Goal: Information Seeking & Learning: Learn about a topic

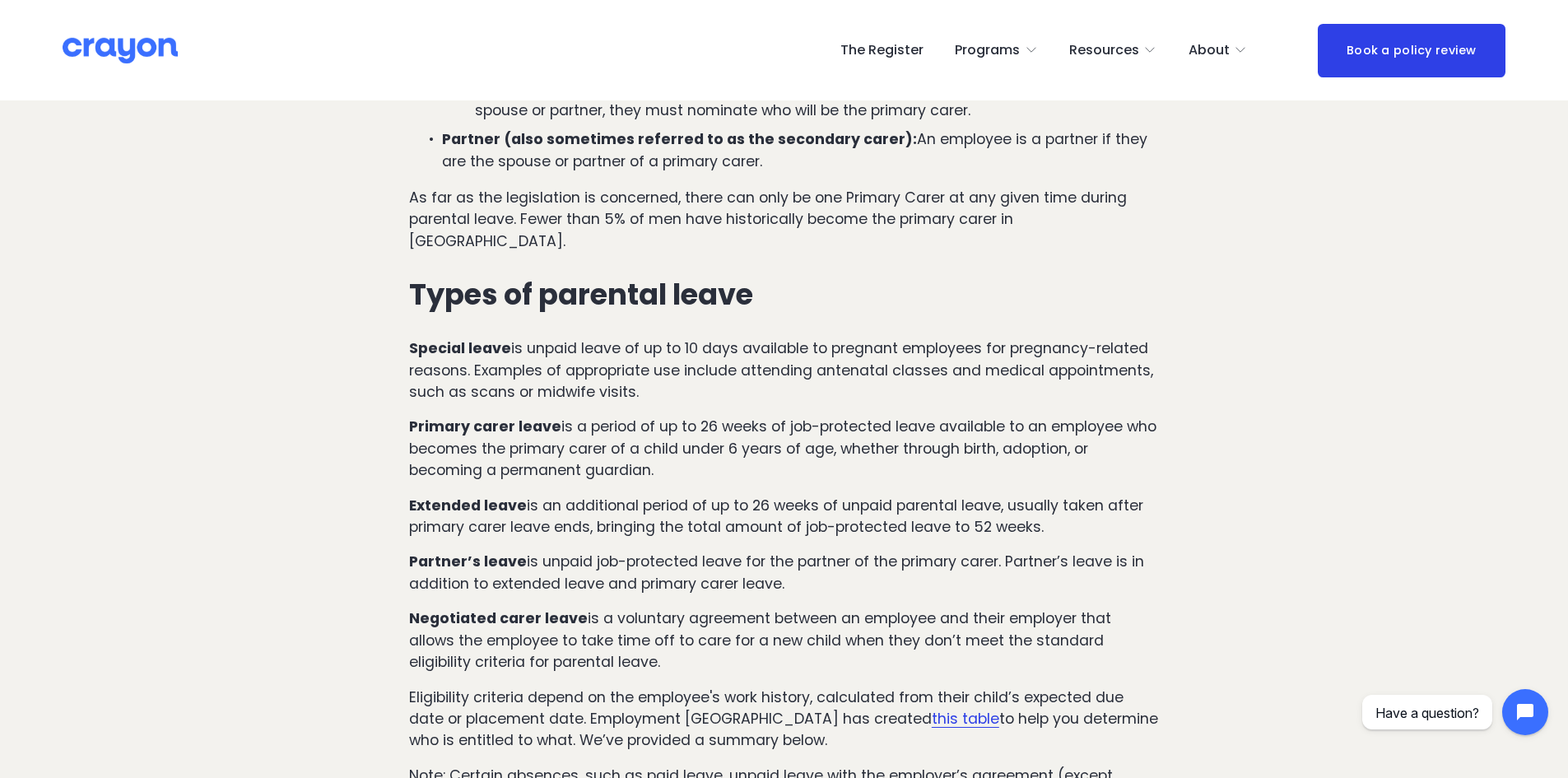
scroll to position [1317, 0]
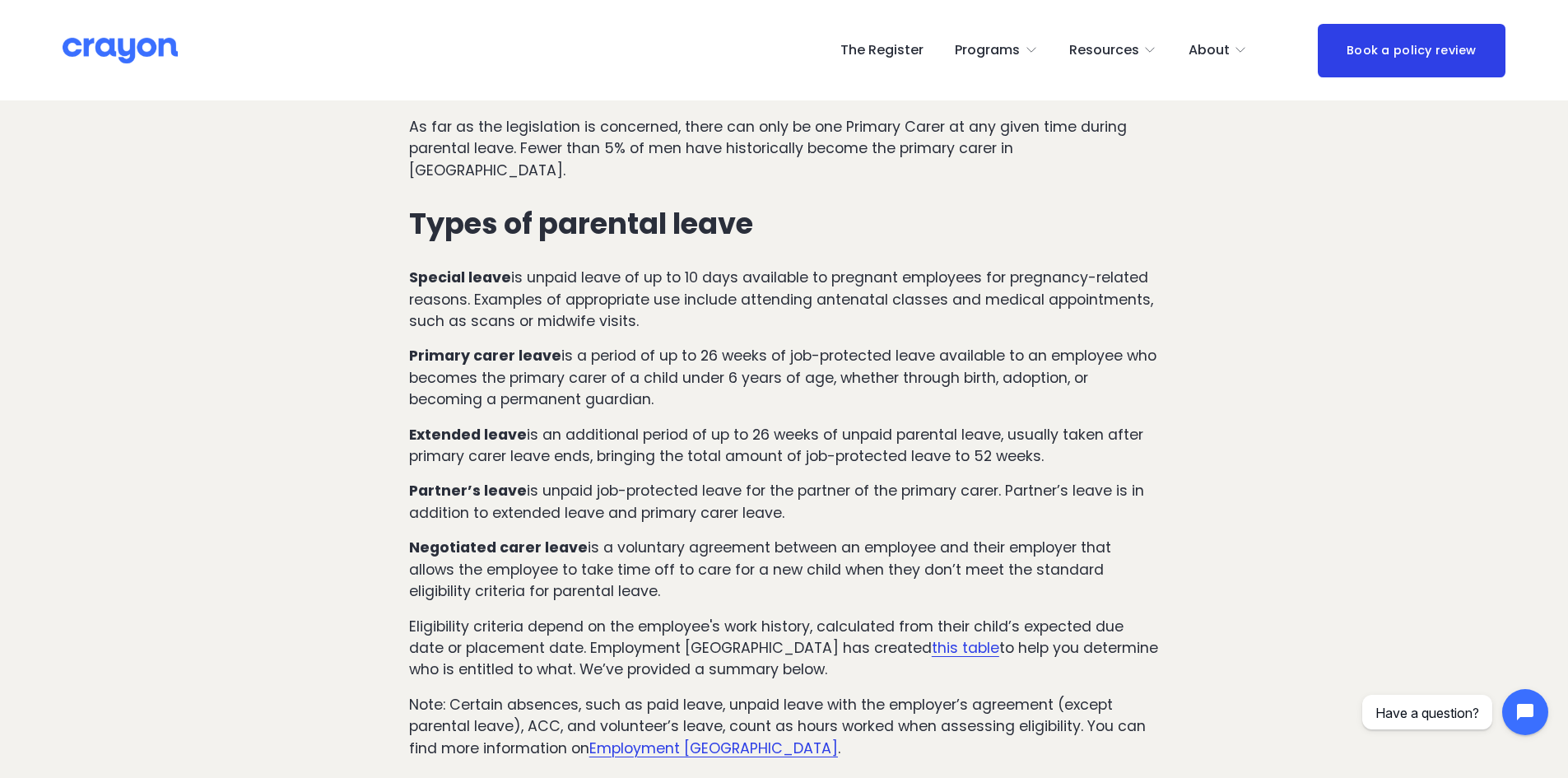
click at [768, 267] on p "Special leave is unpaid leave of up to 10 days available to pregnant employees …" at bounding box center [784, 299] width 750 height 65
drag, startPoint x: 494, startPoint y: 472, endPoint x: 881, endPoint y: 488, distance: 387.3
click at [881, 488] on p "Partner’s leave is unpaid job-protected leave for the partner of the primary ca…" at bounding box center [784, 502] width 750 height 44
click at [767, 370] on p "Primary carer leave is a period of up to 26 weeks of job-protected leave availa…" at bounding box center [784, 377] width 750 height 65
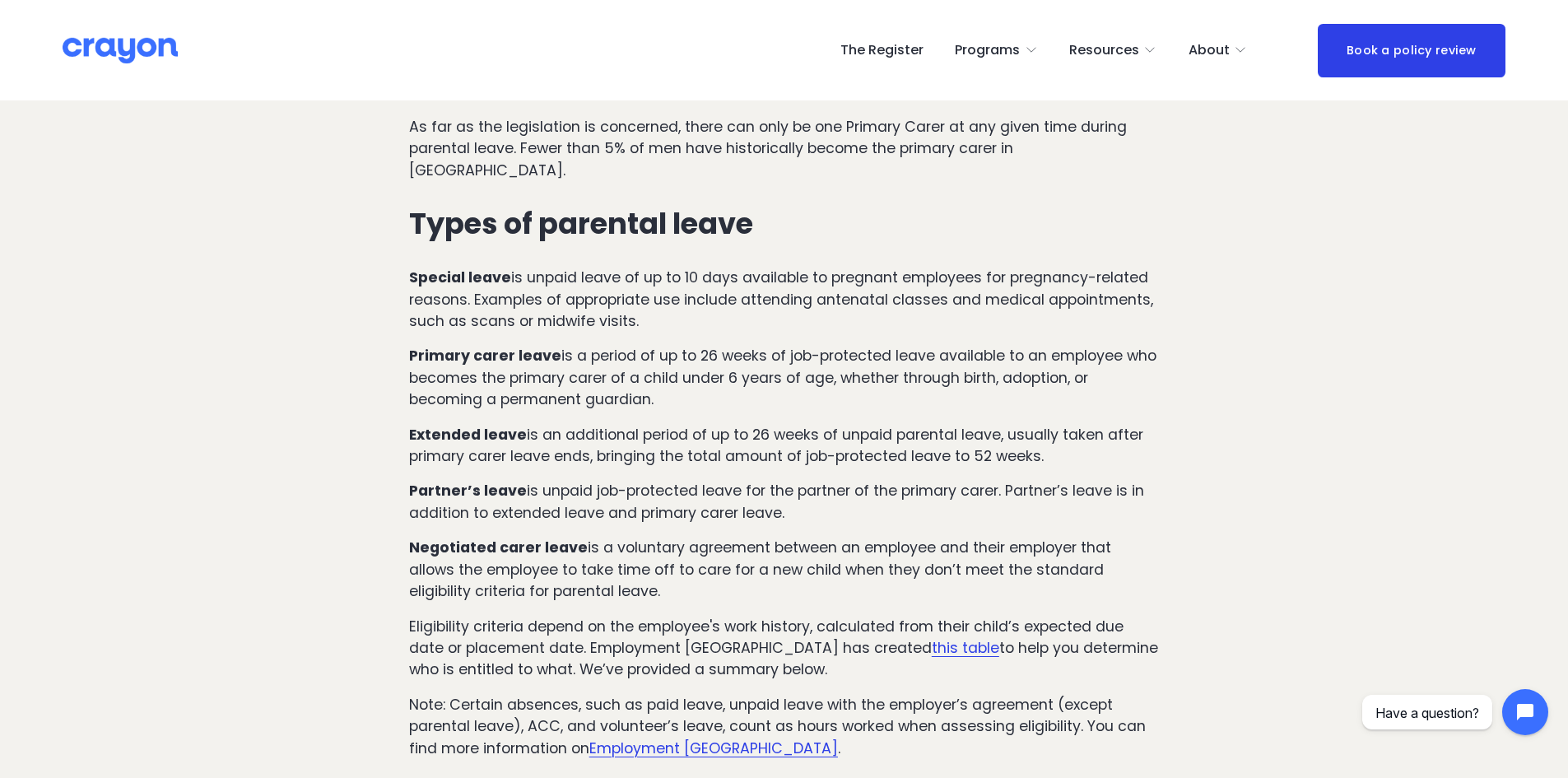
click at [916, 388] on p "Primary carer leave is a period of up to 26 weeks of job-protected leave availa…" at bounding box center [784, 377] width 750 height 65
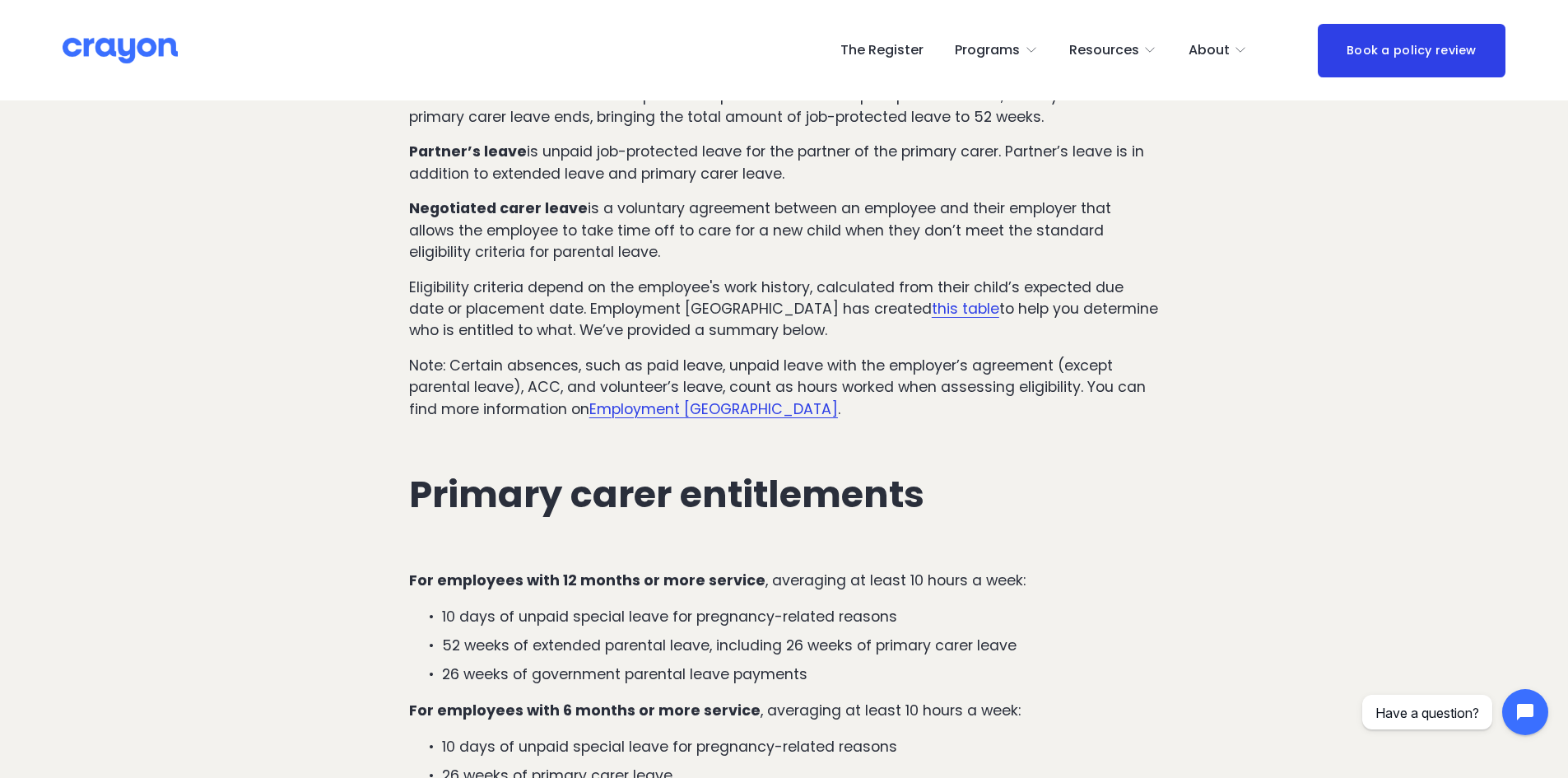
scroll to position [1811, 0]
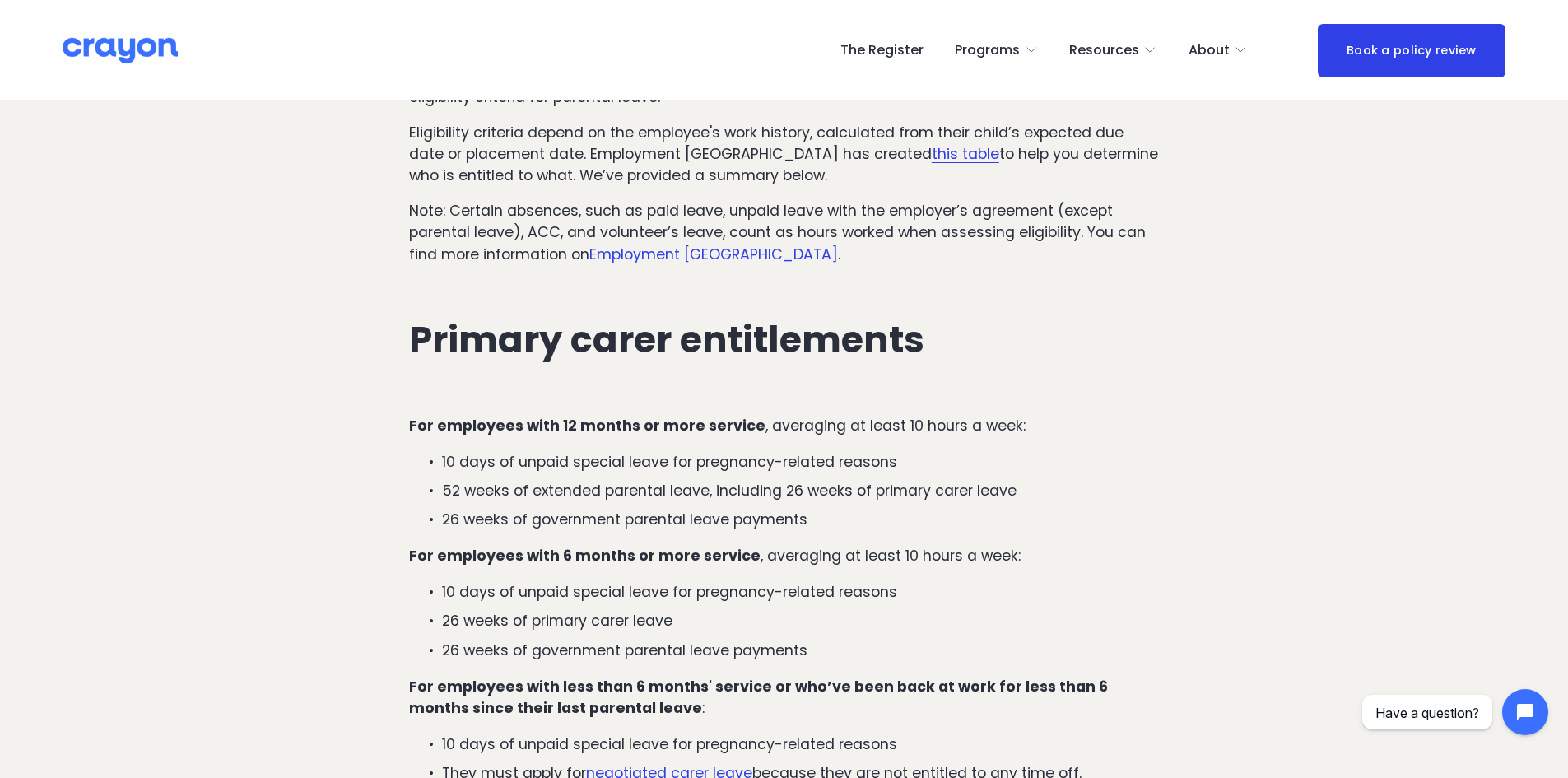
click at [818, 416] on p "For employees with 12 months or more service , averaging at least 10 hours a we…" at bounding box center [784, 425] width 750 height 21
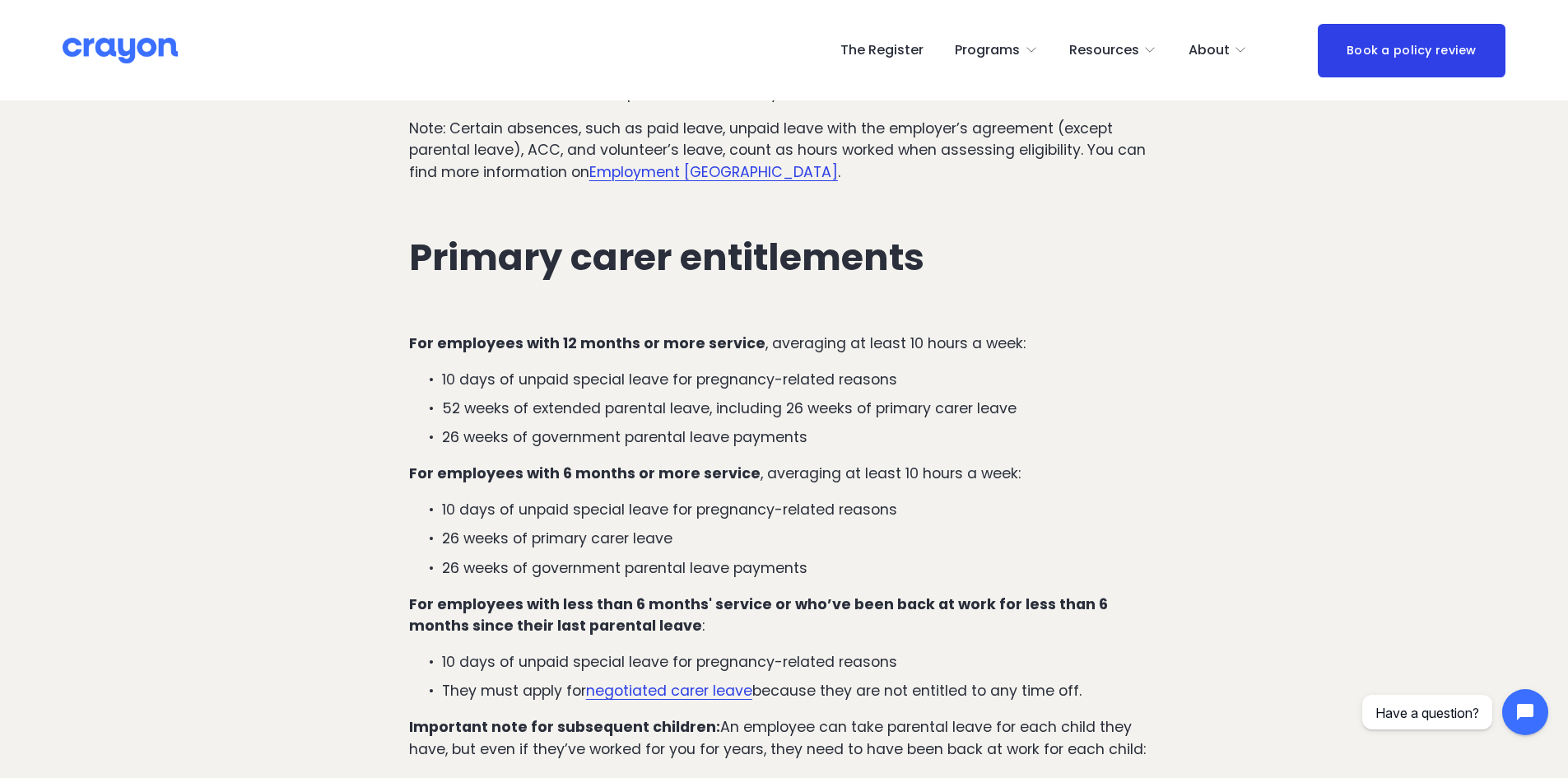
click at [827, 401] on ul "10 days of unpaid special leave for pregnancy-related reasons 52 weeks of exten…" at bounding box center [784, 408] width 750 height 80
drag, startPoint x: 589, startPoint y: 414, endPoint x: 826, endPoint y: 425, distance: 237.3
click at [826, 426] on p "26 weeks of government parental leave payments" at bounding box center [800, 436] width 717 height 21
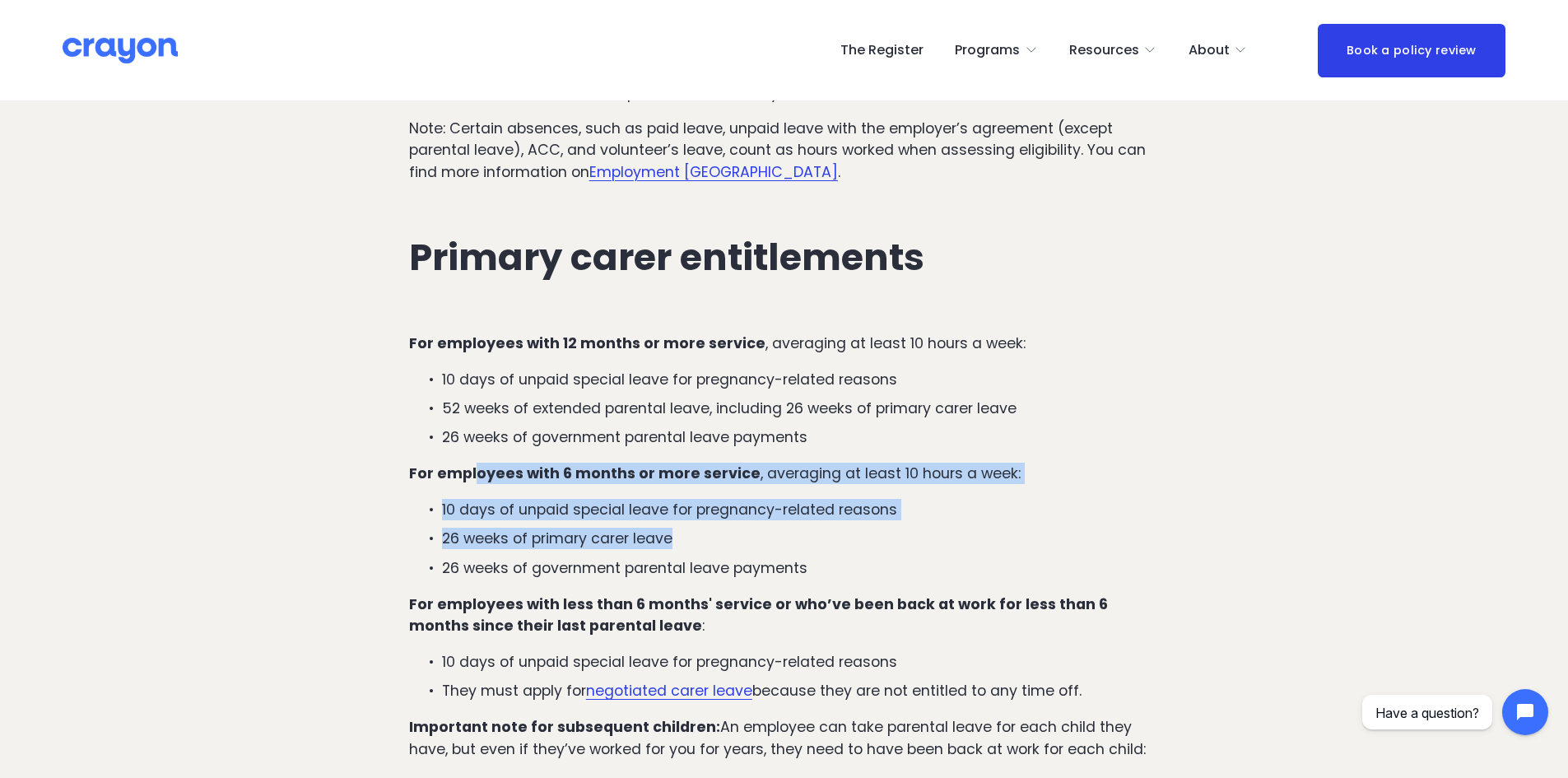
drag, startPoint x: 477, startPoint y: 456, endPoint x: 725, endPoint y: 508, distance: 253.4
click at [725, 508] on div "For employees with 12 months or more service , averaging at least 10 hours a we…" at bounding box center [784, 597] width 750 height 528
click at [739, 527] on p "26 weeks of primary carer leave" at bounding box center [800, 538] width 717 height 21
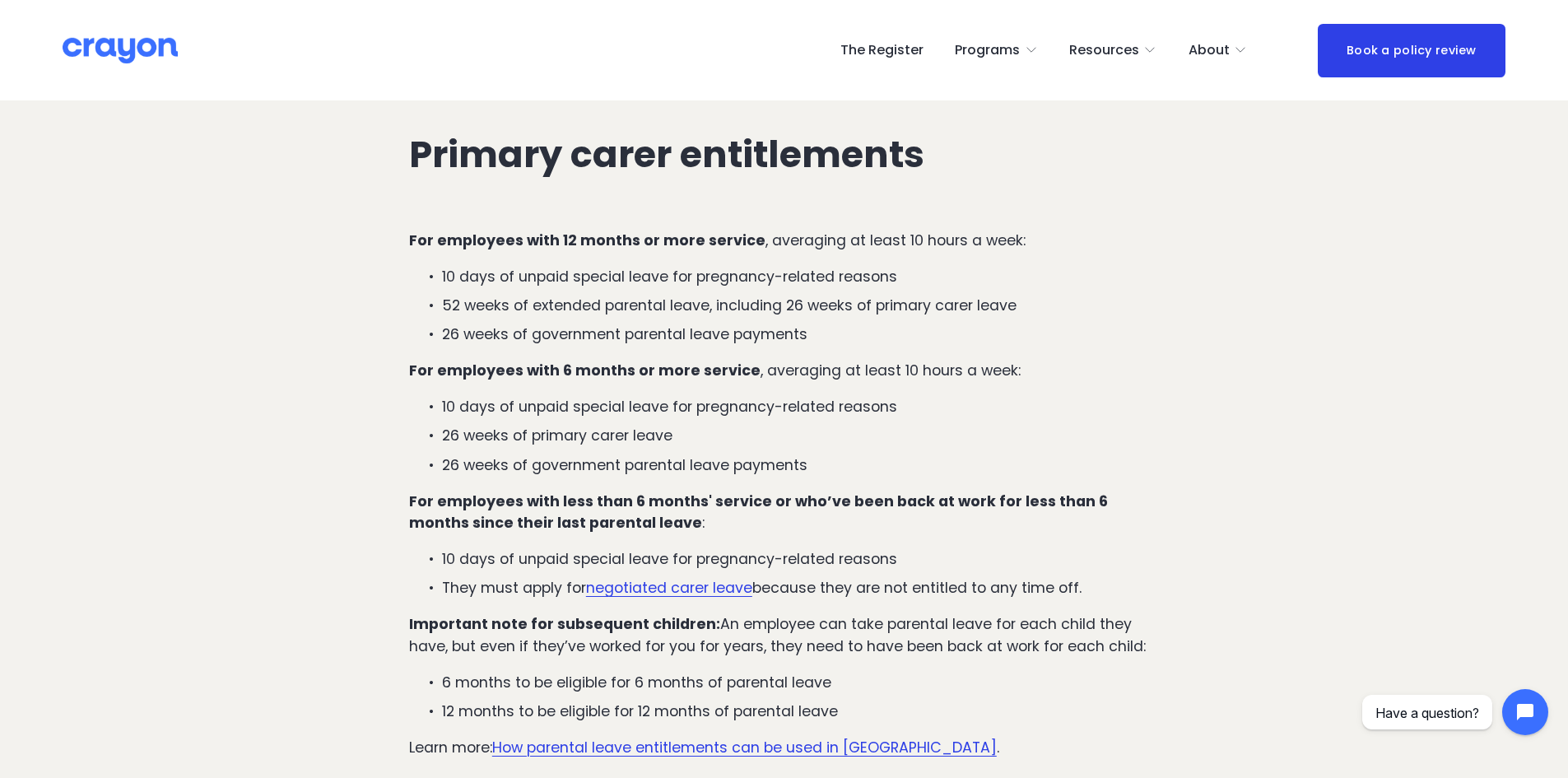
scroll to position [2058, 0]
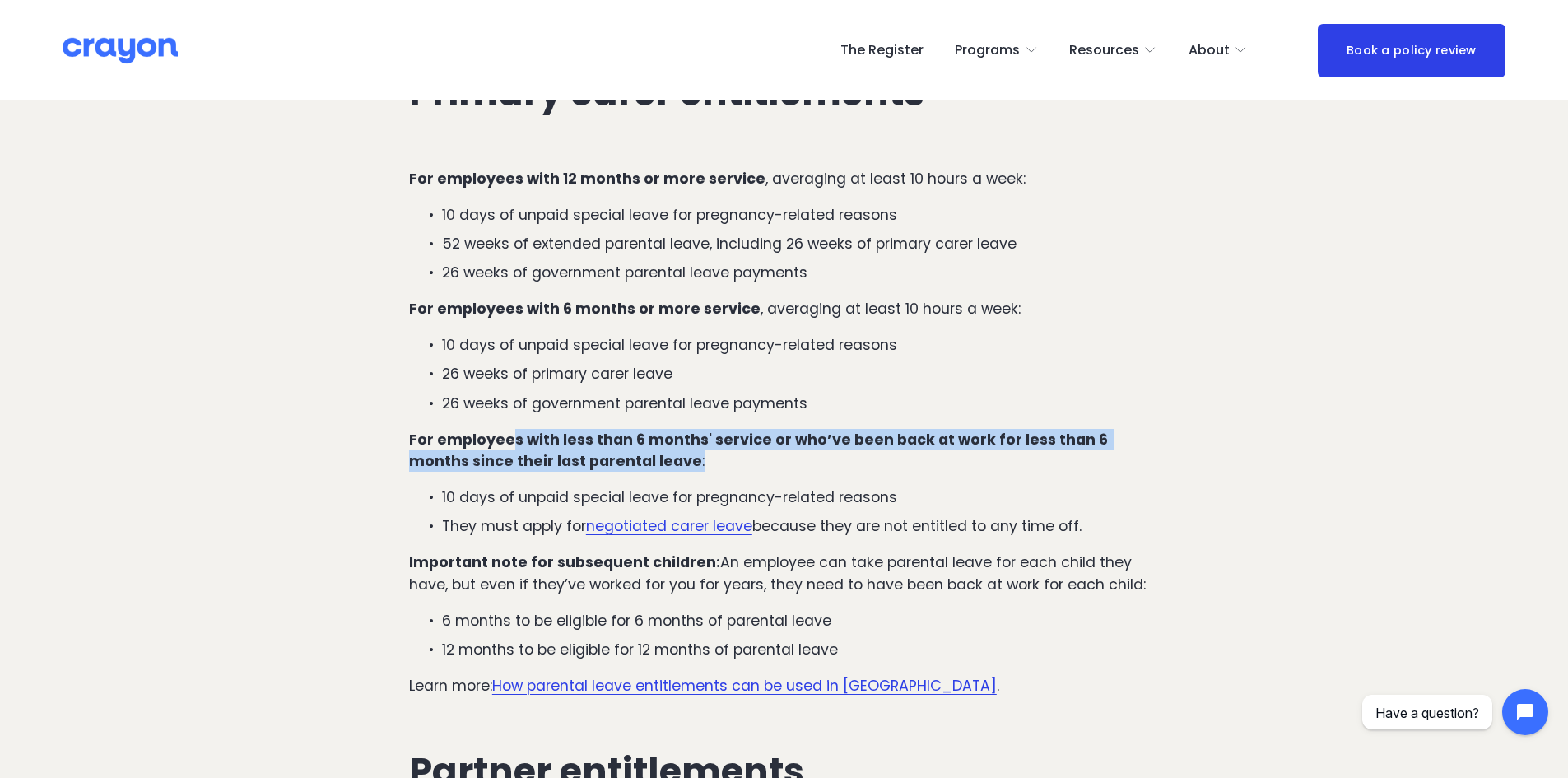
drag, startPoint x: 513, startPoint y: 427, endPoint x: 773, endPoint y: 434, distance: 260.1
click at [773, 434] on p "For employees with less than 6 months' service or who’ve been back at work for …" at bounding box center [784, 451] width 750 height 44
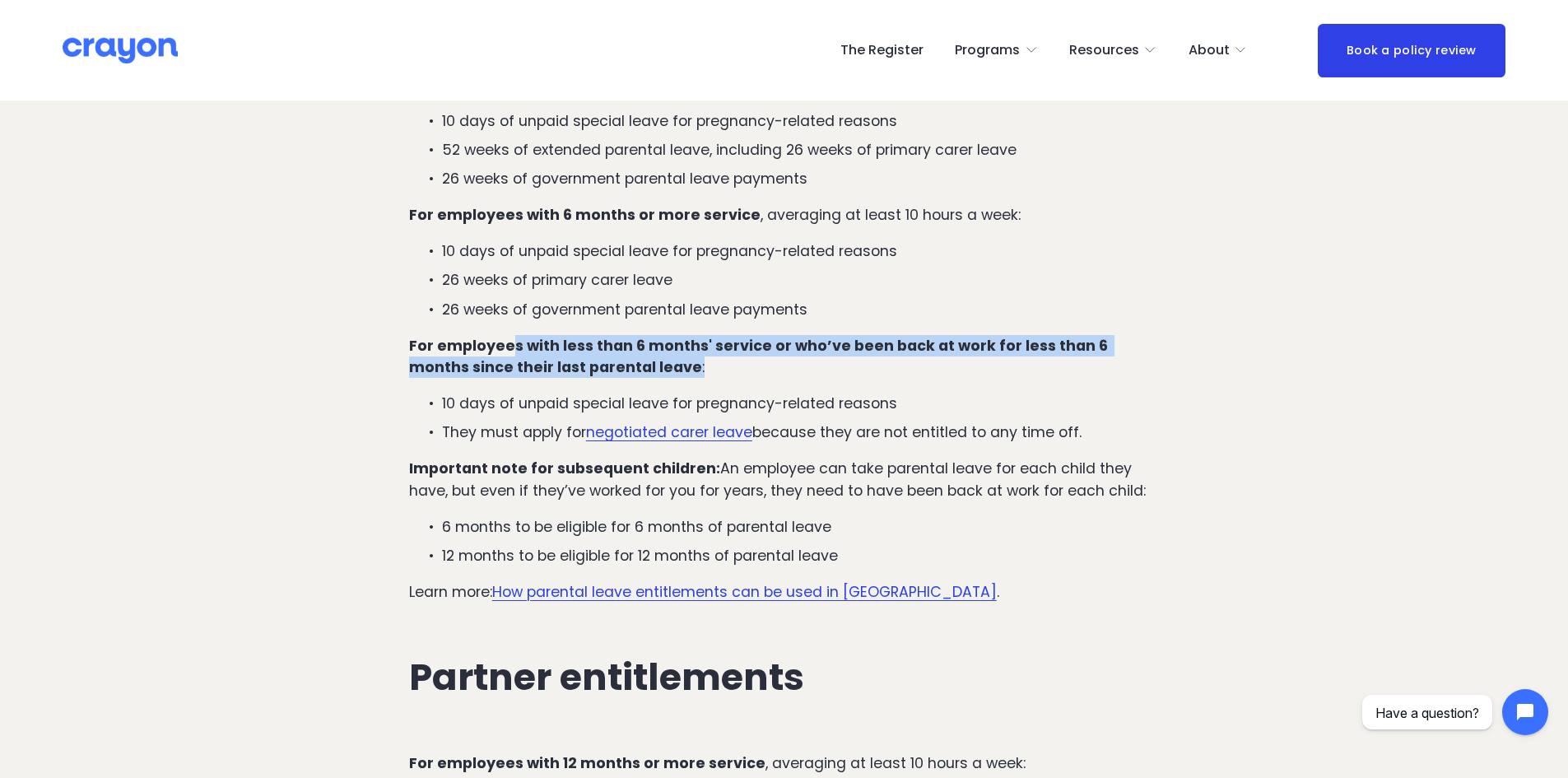
scroll to position [2223, 0]
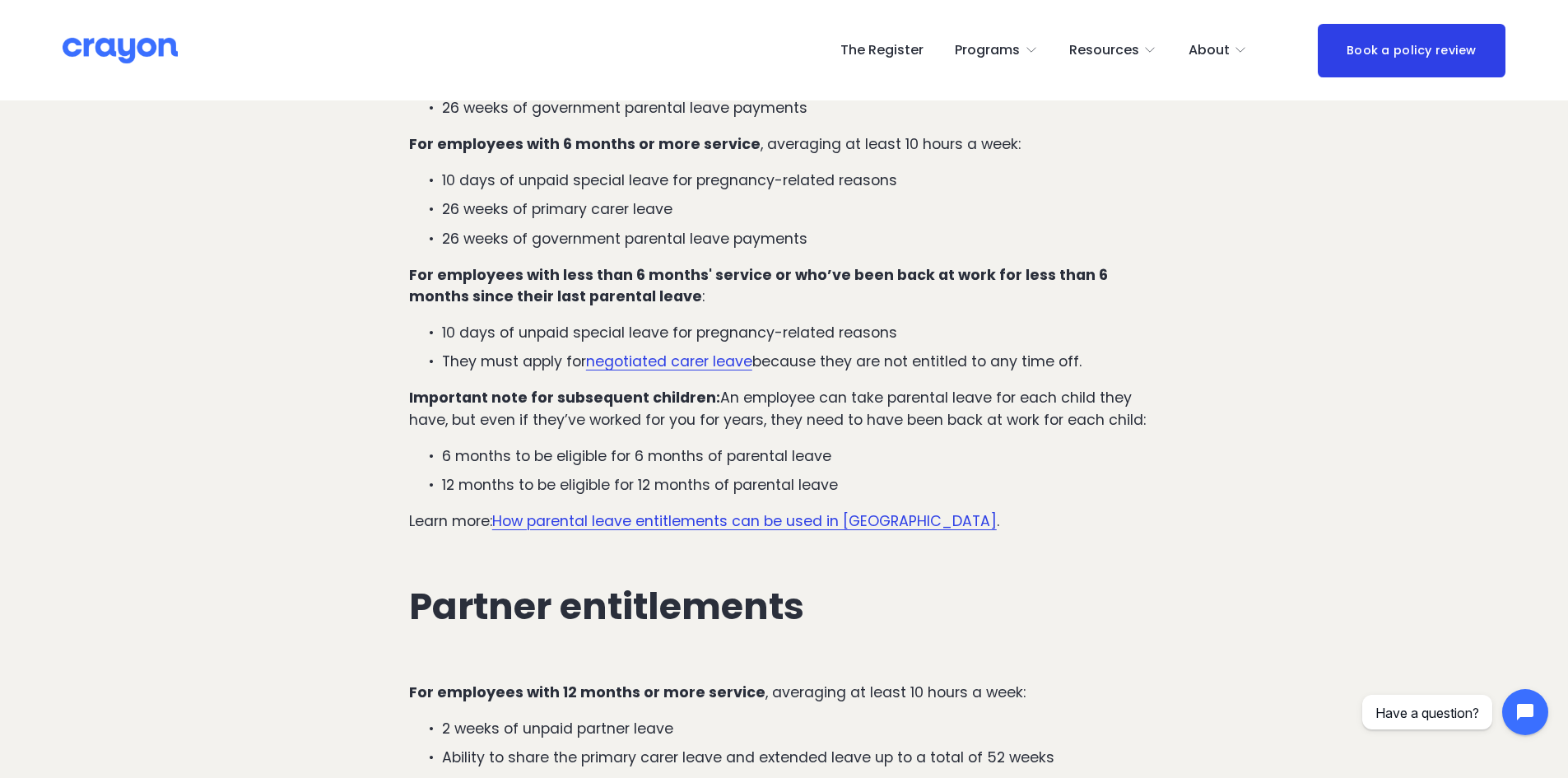
click at [956, 392] on p "Important note for subsequent children: An employee can take parental leave for…" at bounding box center [784, 409] width 750 height 44
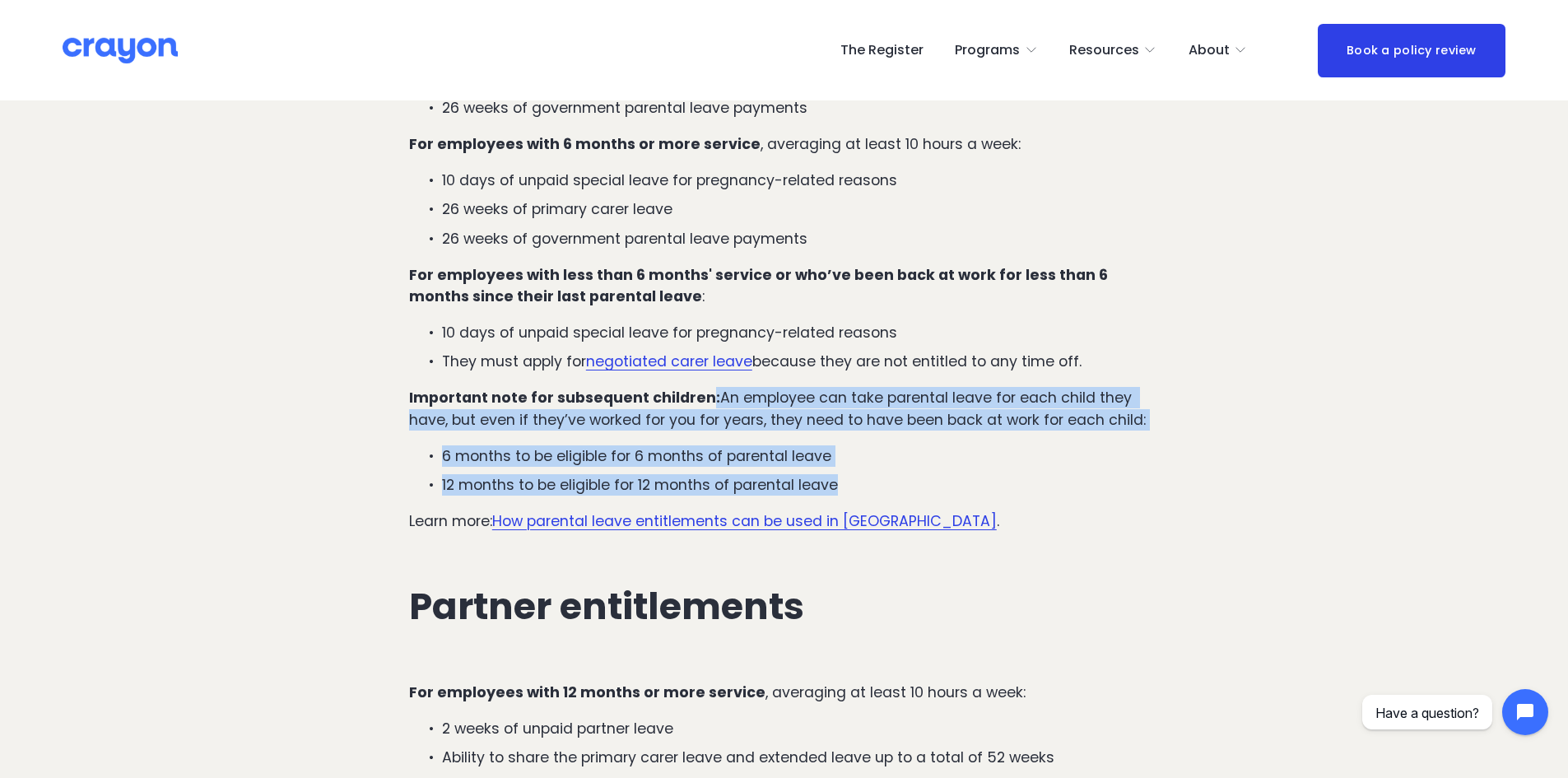
drag, startPoint x: 703, startPoint y: 377, endPoint x: 837, endPoint y: 455, distance: 155.0
click at [837, 455] on div "For employees with 12 months or more service , averaging at least 10 hours a we…" at bounding box center [784, 267] width 750 height 528
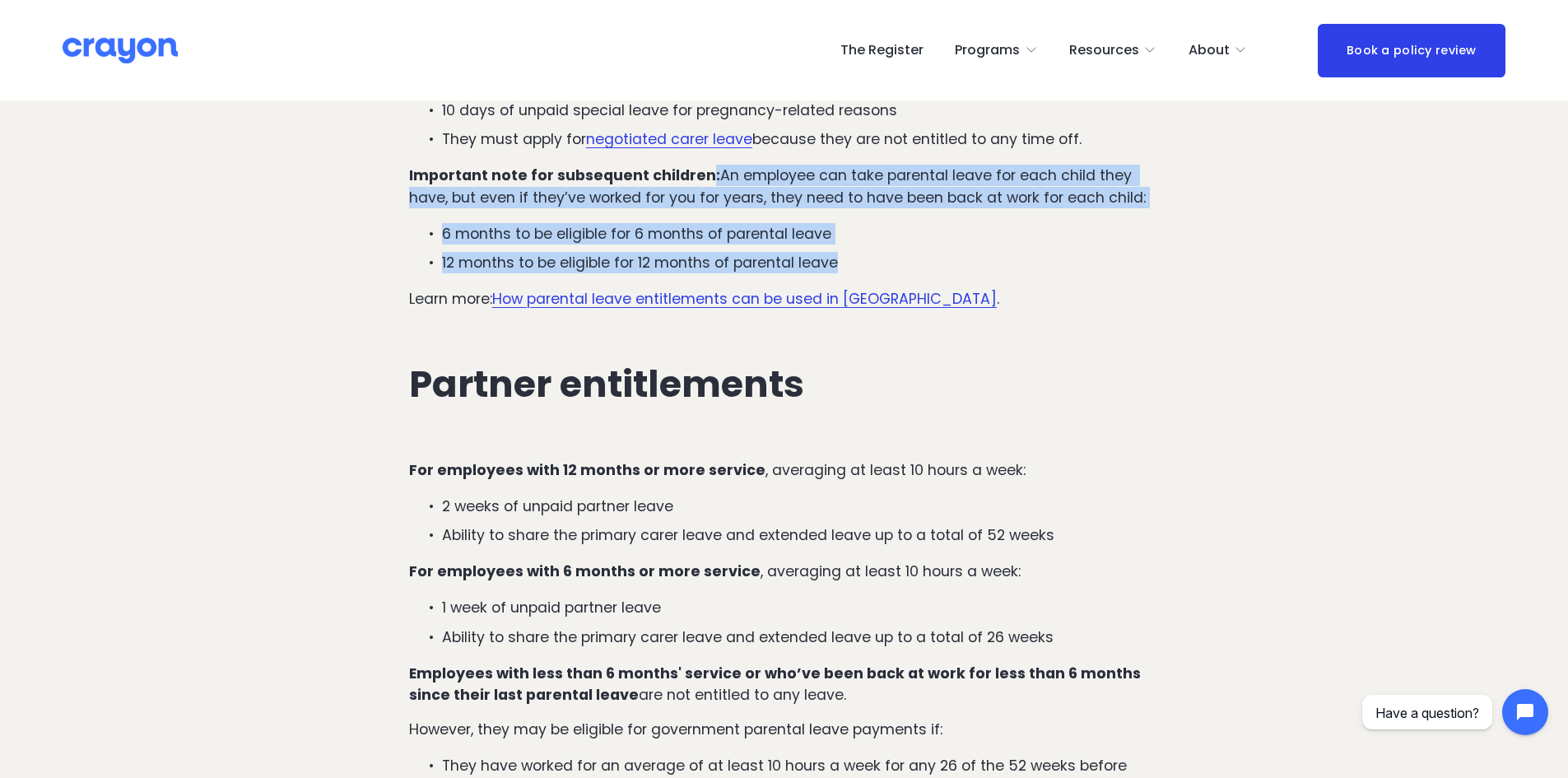
scroll to position [2470, 0]
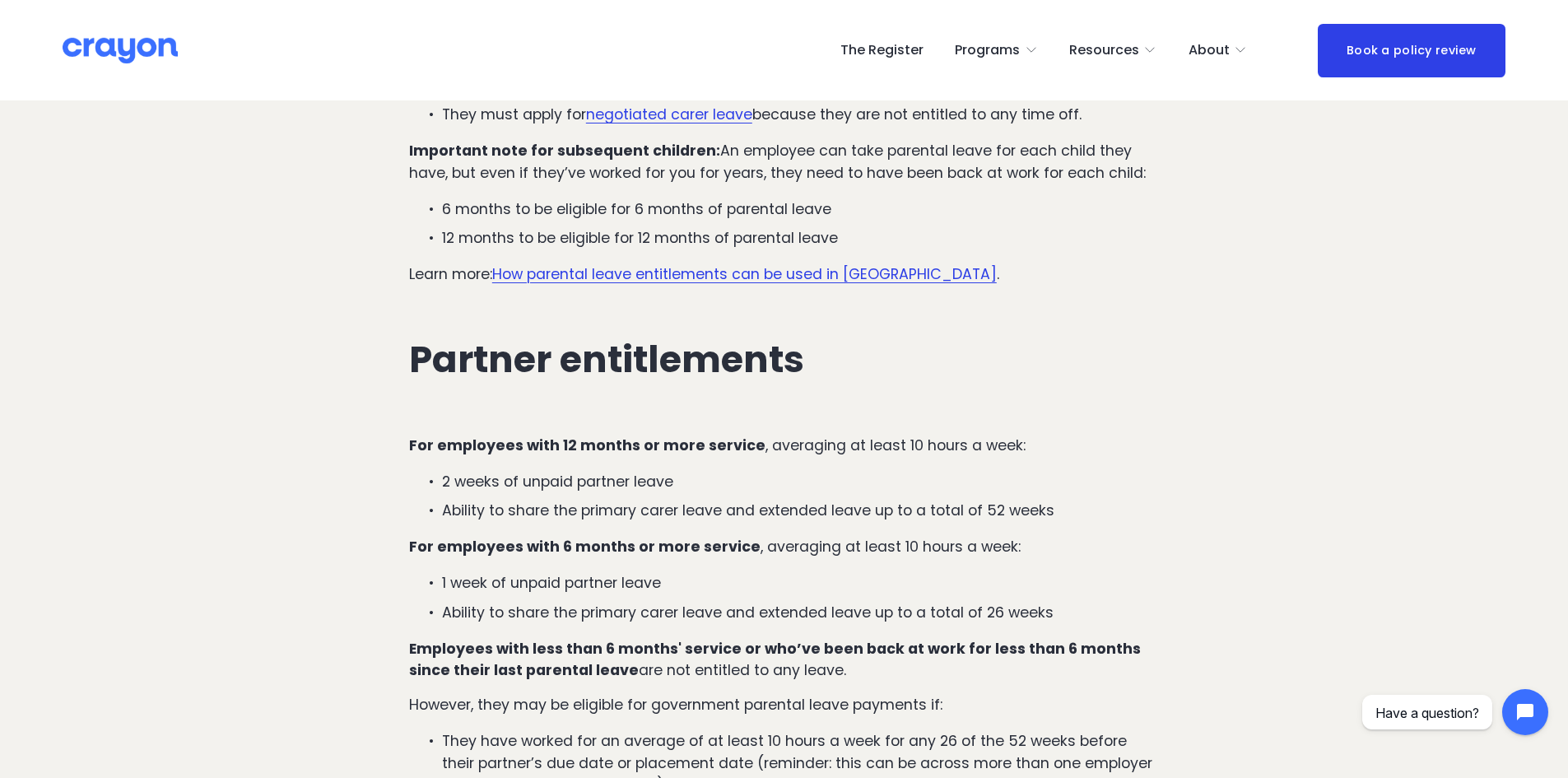
click at [588, 471] on p "2 weeks of unpaid partner leave" at bounding box center [800, 481] width 717 height 21
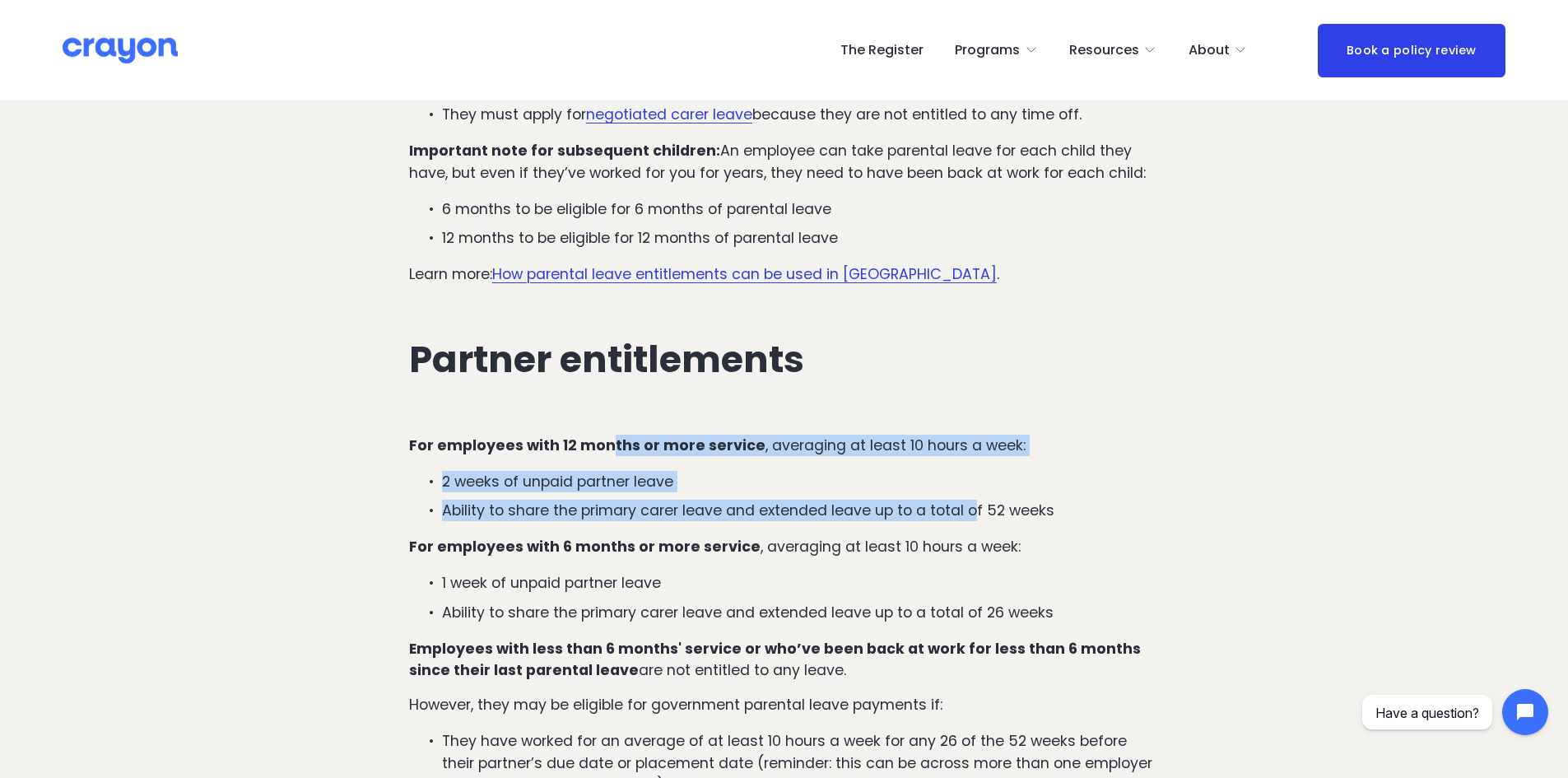
drag, startPoint x: 665, startPoint y: 423, endPoint x: 976, endPoint y: 484, distance: 316.9
click at [976, 484] on div "For employees with 12 months or more service , averaging at least 10 hours a we…" at bounding box center [784, 792] width 750 height 715
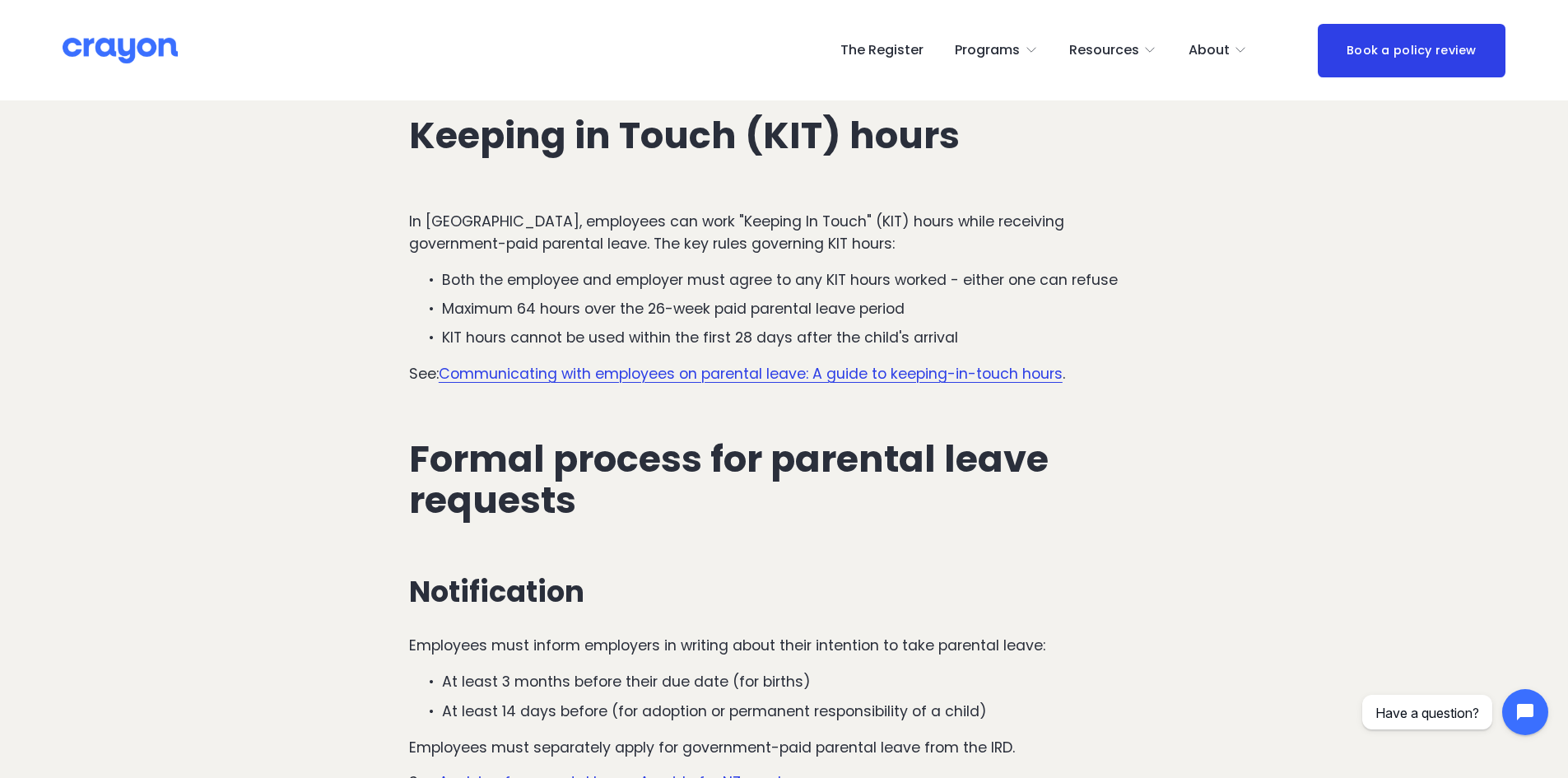
scroll to position [4281, 0]
